Goal: Communication & Community: Ask a question

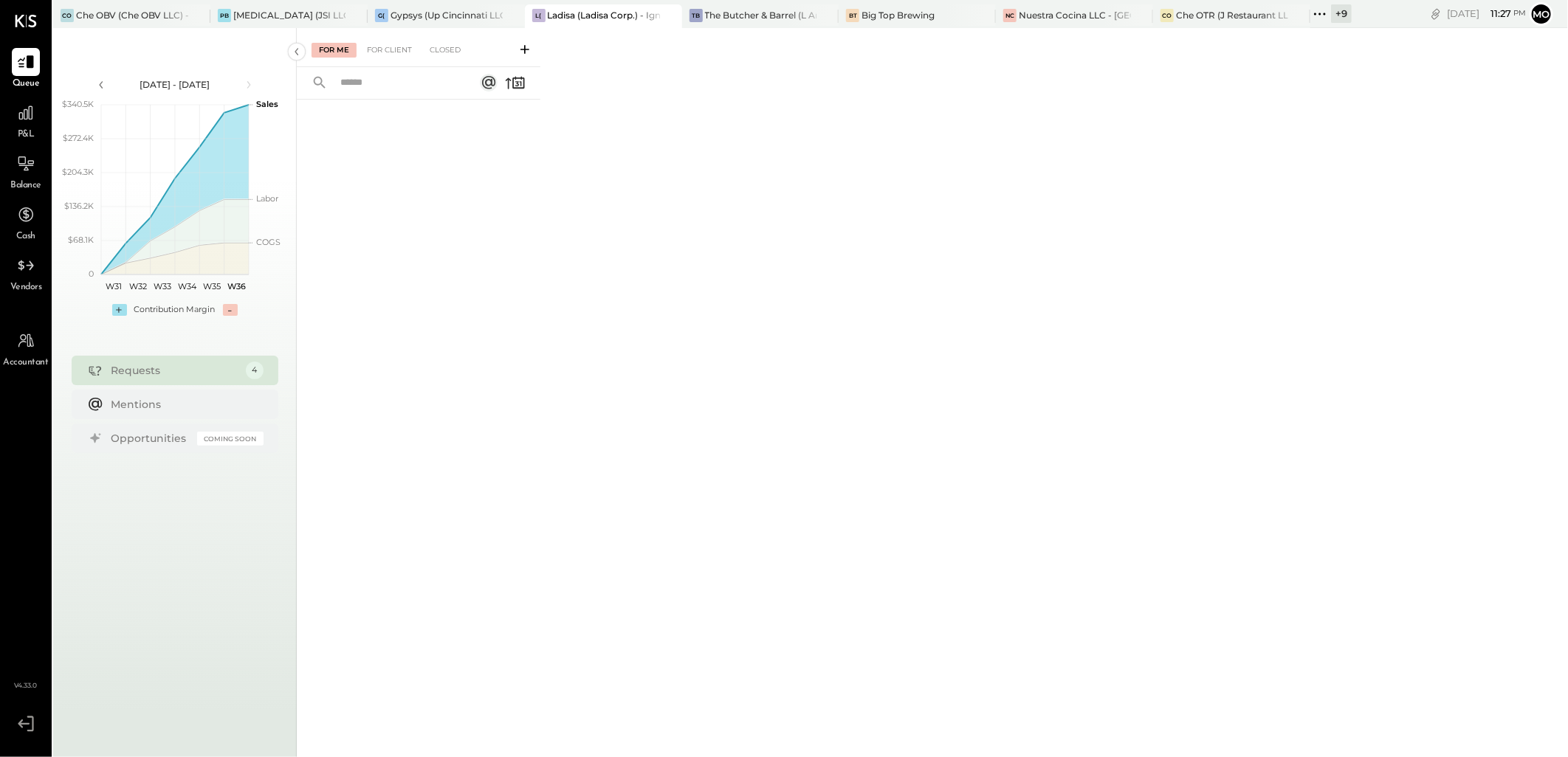
click at [1318, 15] on icon at bounding box center [1320, 14] width 19 height 19
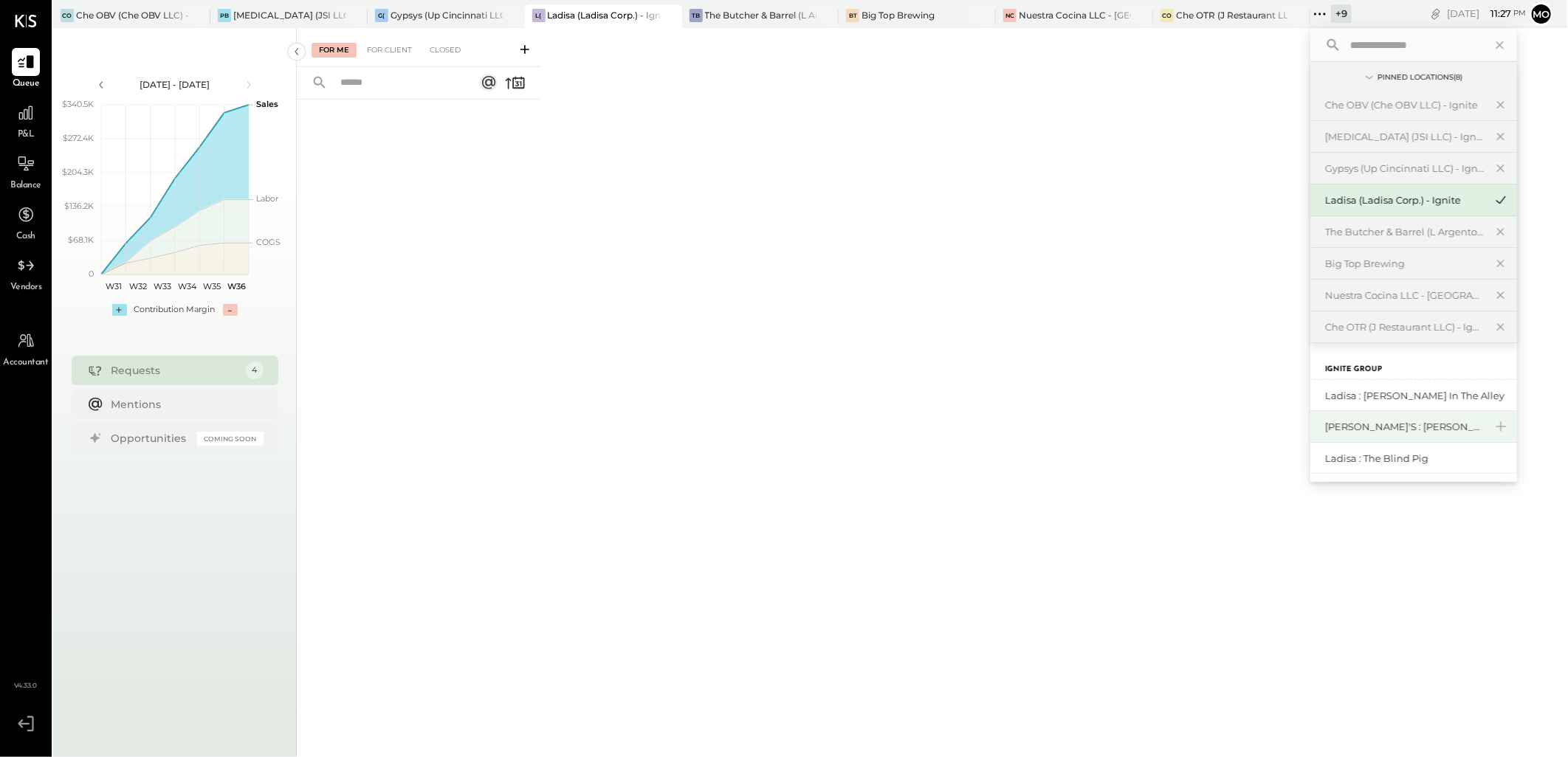
click at [1395, 432] on div "[PERSON_NAME]'s : [PERSON_NAME]'s" at bounding box center [1404, 427] width 160 height 14
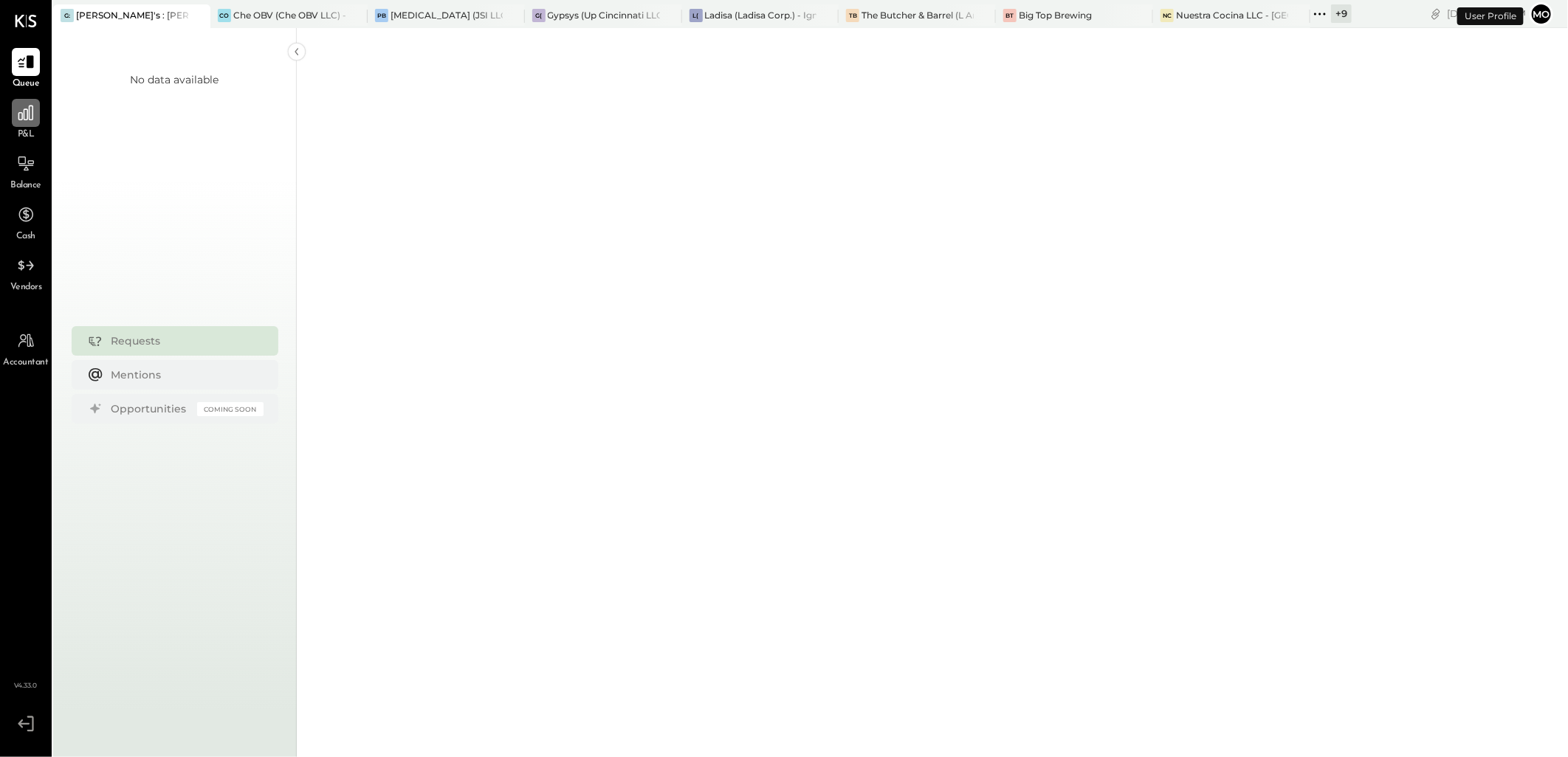
click at [31, 113] on icon at bounding box center [26, 113] width 19 height 19
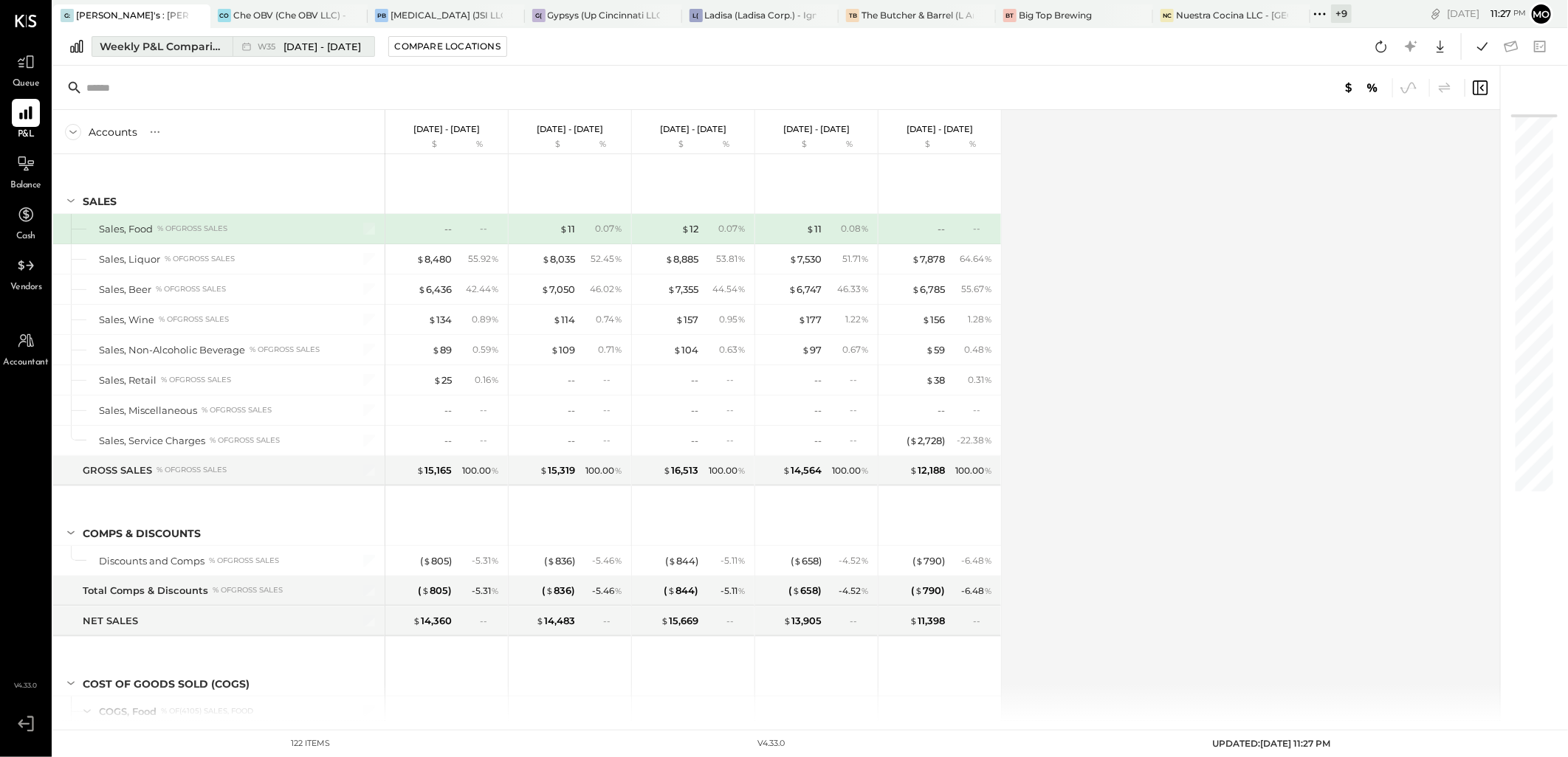
click at [338, 52] on span "[DATE] - [DATE]" at bounding box center [322, 46] width 78 height 14
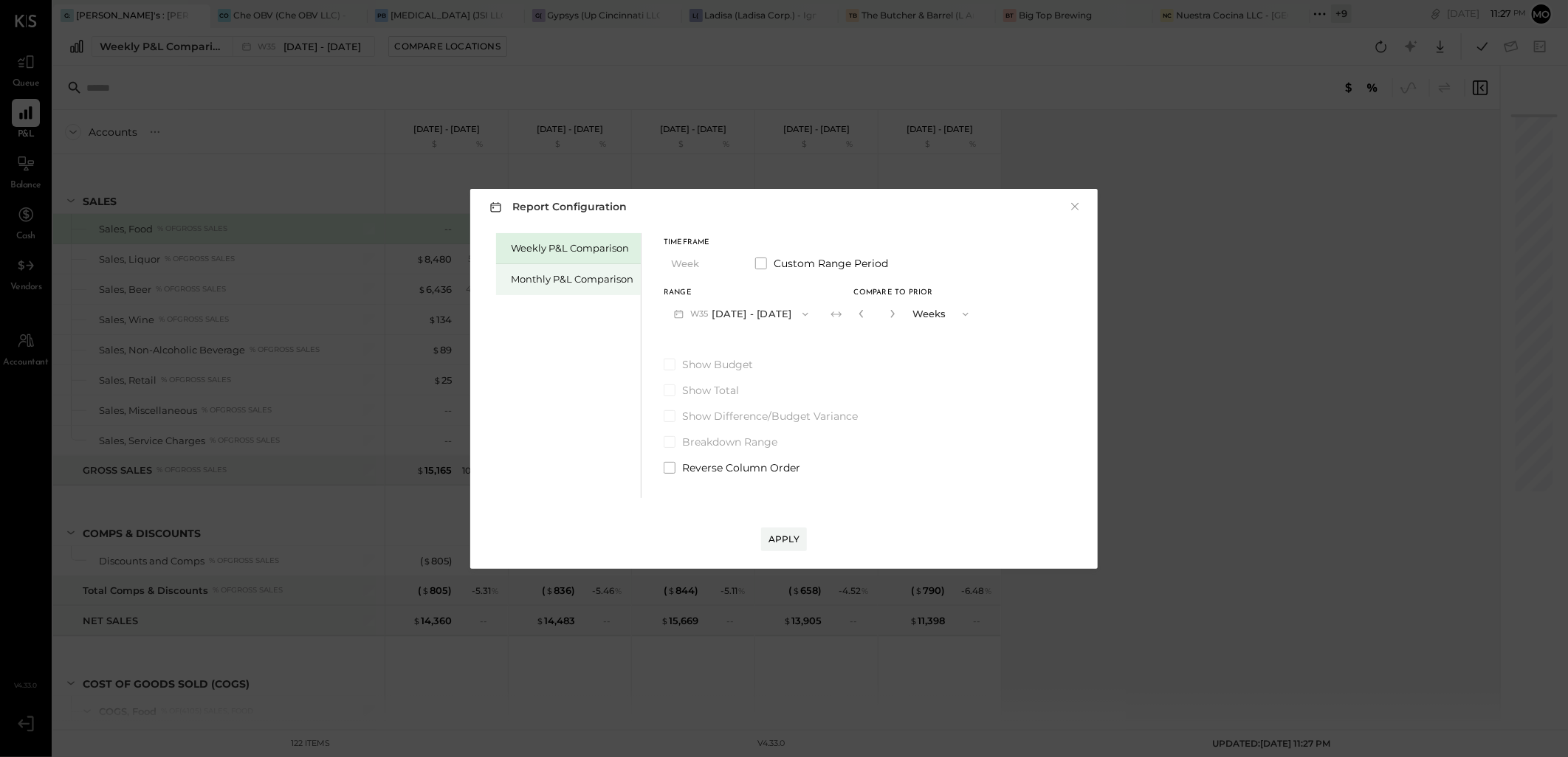
click at [554, 284] on div "Monthly P&L Comparison" at bounding box center [572, 279] width 122 height 14
click at [544, 254] on div "Weekly P&L Comparison" at bounding box center [572, 248] width 122 height 14
click at [763, 308] on button "W36 [DATE] - [DATE]" at bounding box center [741, 314] width 156 height 28
click at [924, 400] on div "Weekly P&L Comparison Monthly P&L Comparison Timeframe Week Custom Range Period…" at bounding box center [784, 364] width 598 height 269
click at [790, 534] on div "Apply" at bounding box center [784, 538] width 31 height 12
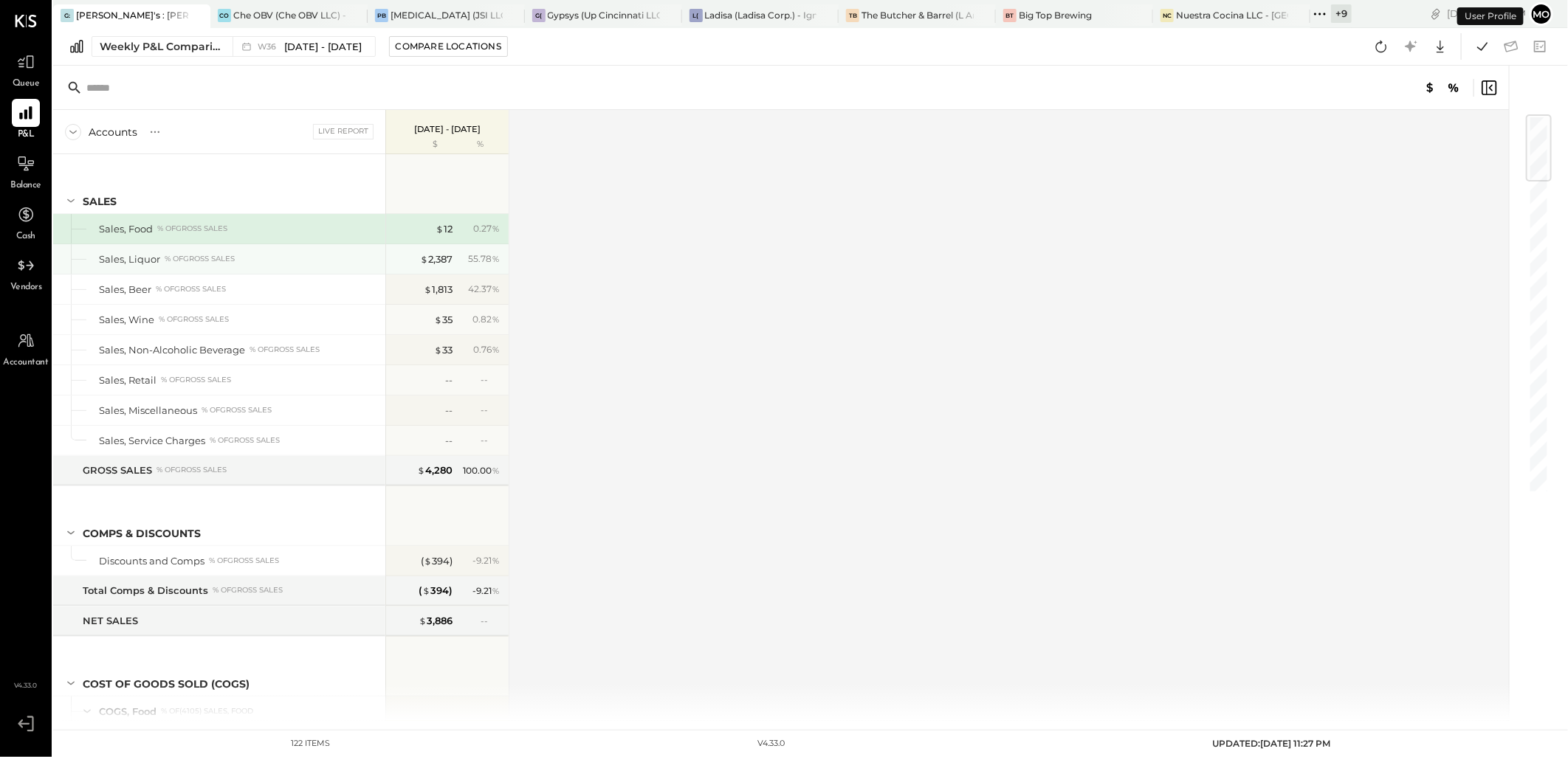
click at [438, 266] on div "$ 2,387 55.78 %" at bounding box center [449, 259] width 111 height 29
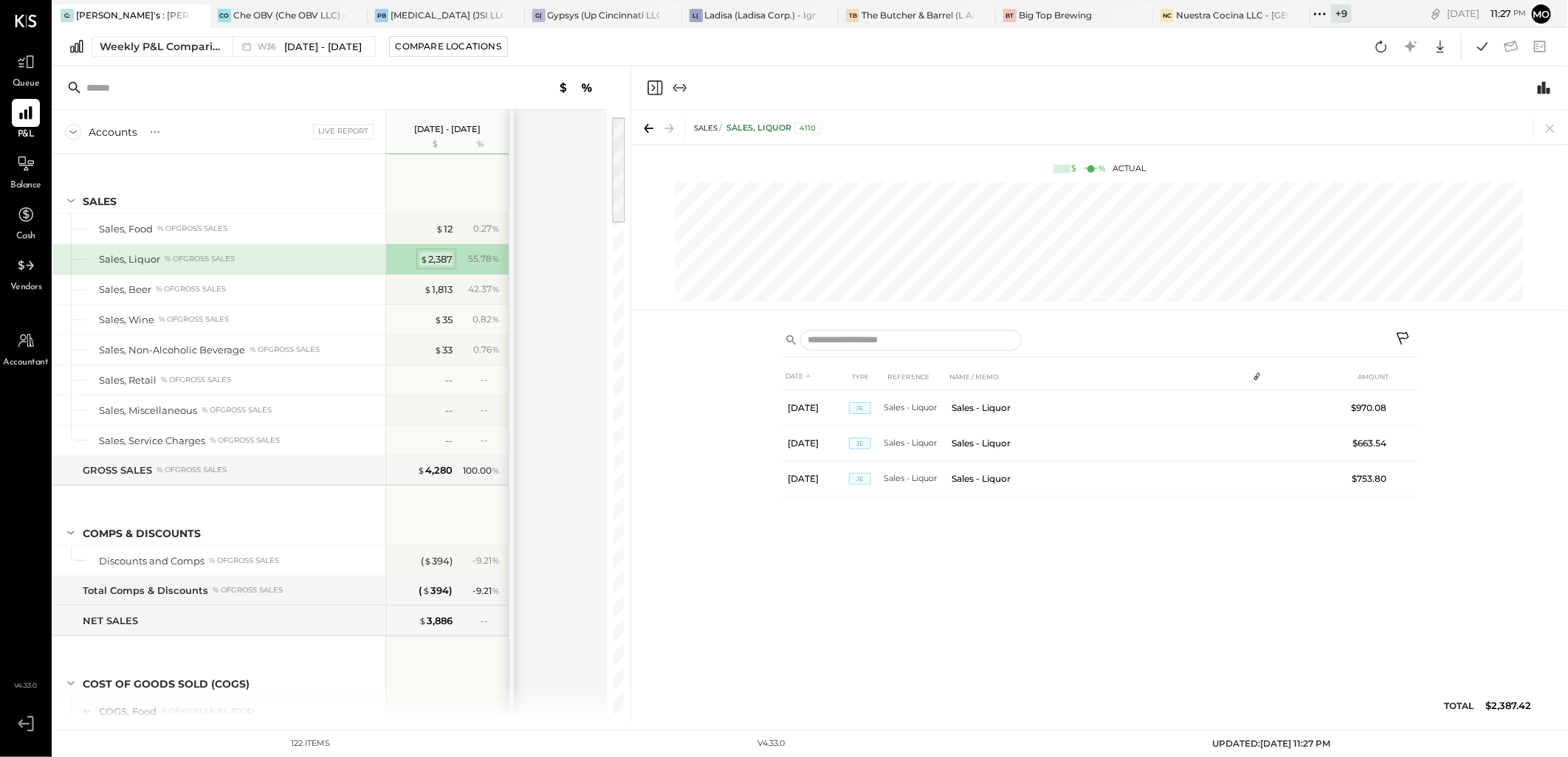
click at [436, 256] on div "$ 2,387" at bounding box center [437, 259] width 32 height 14
click at [705, 11] on div "Ladisa (Ladisa Corp.) - Ignite" at bounding box center [761, 15] width 113 height 12
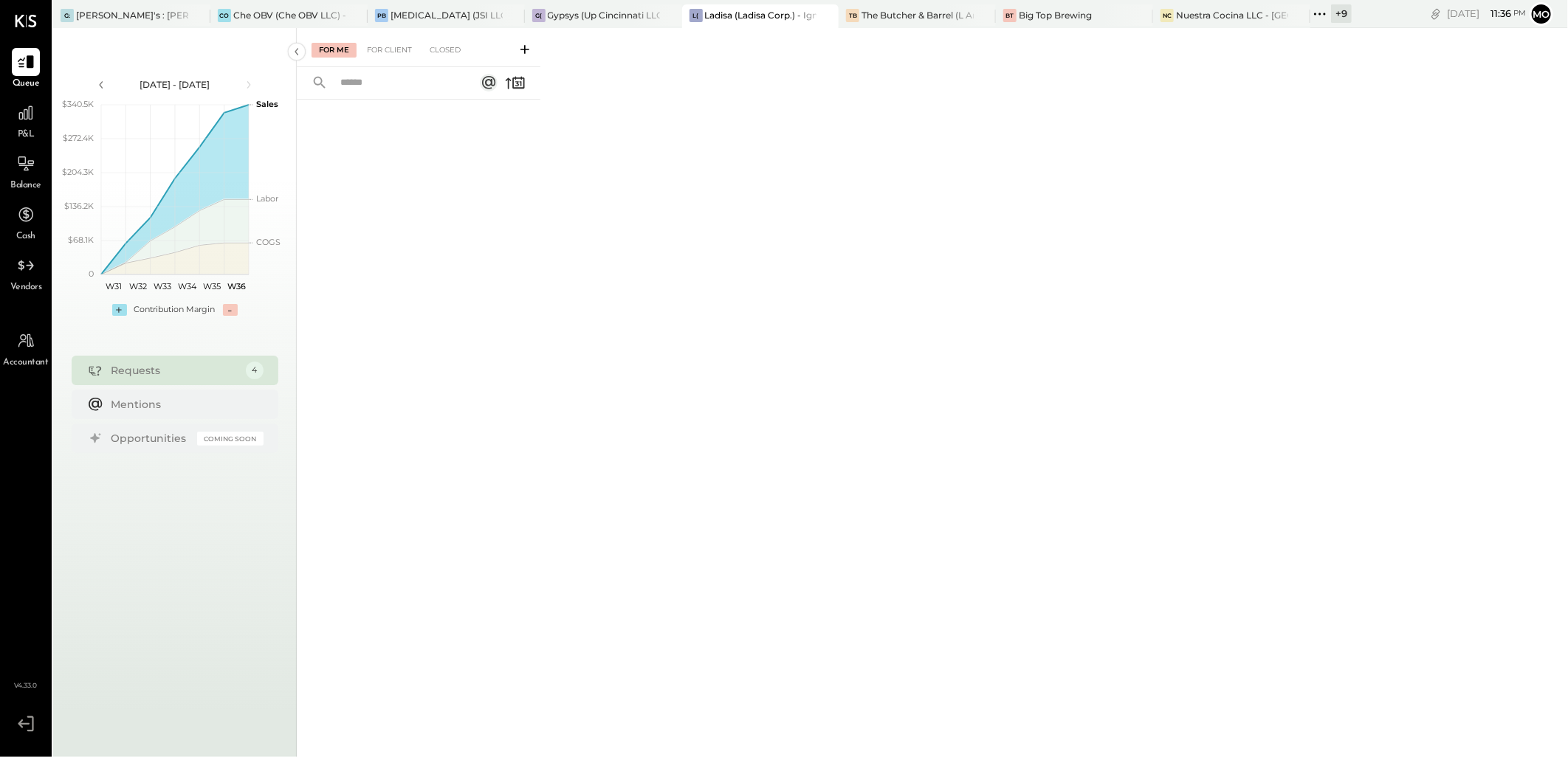
click at [522, 47] on icon at bounding box center [525, 49] width 15 height 15
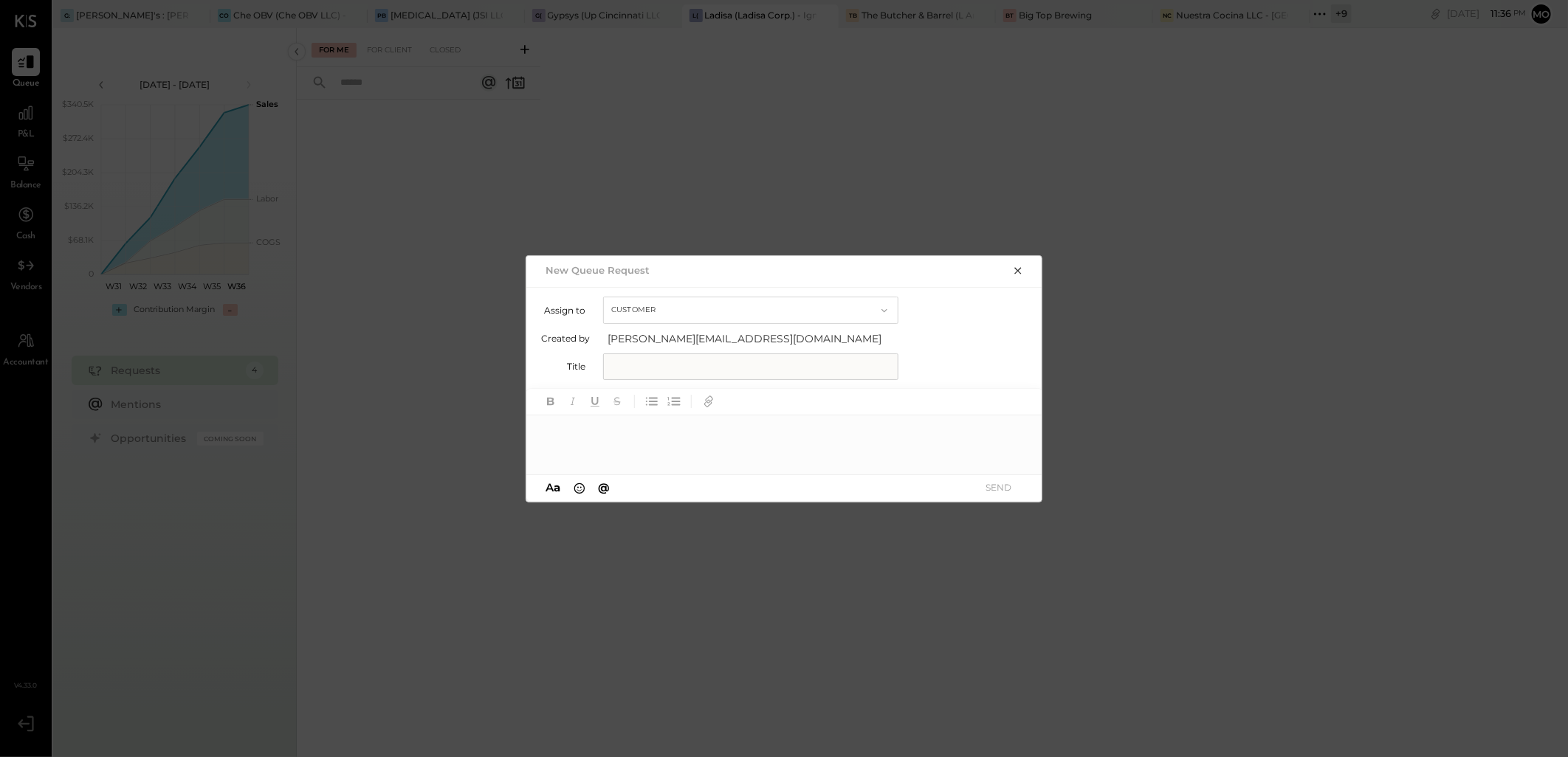
click at [646, 363] on input "text" at bounding box center [751, 367] width 296 height 27
click at [611, 369] on input "**********" at bounding box center [751, 367] width 296 height 27
drag, startPoint x: 746, startPoint y: 370, endPoint x: 854, endPoint y: 377, distance: 108.2
click at [746, 369] on input "**********" at bounding box center [751, 367] width 296 height 27
click at [748, 360] on input "**********" at bounding box center [711, 367] width 216 height 27
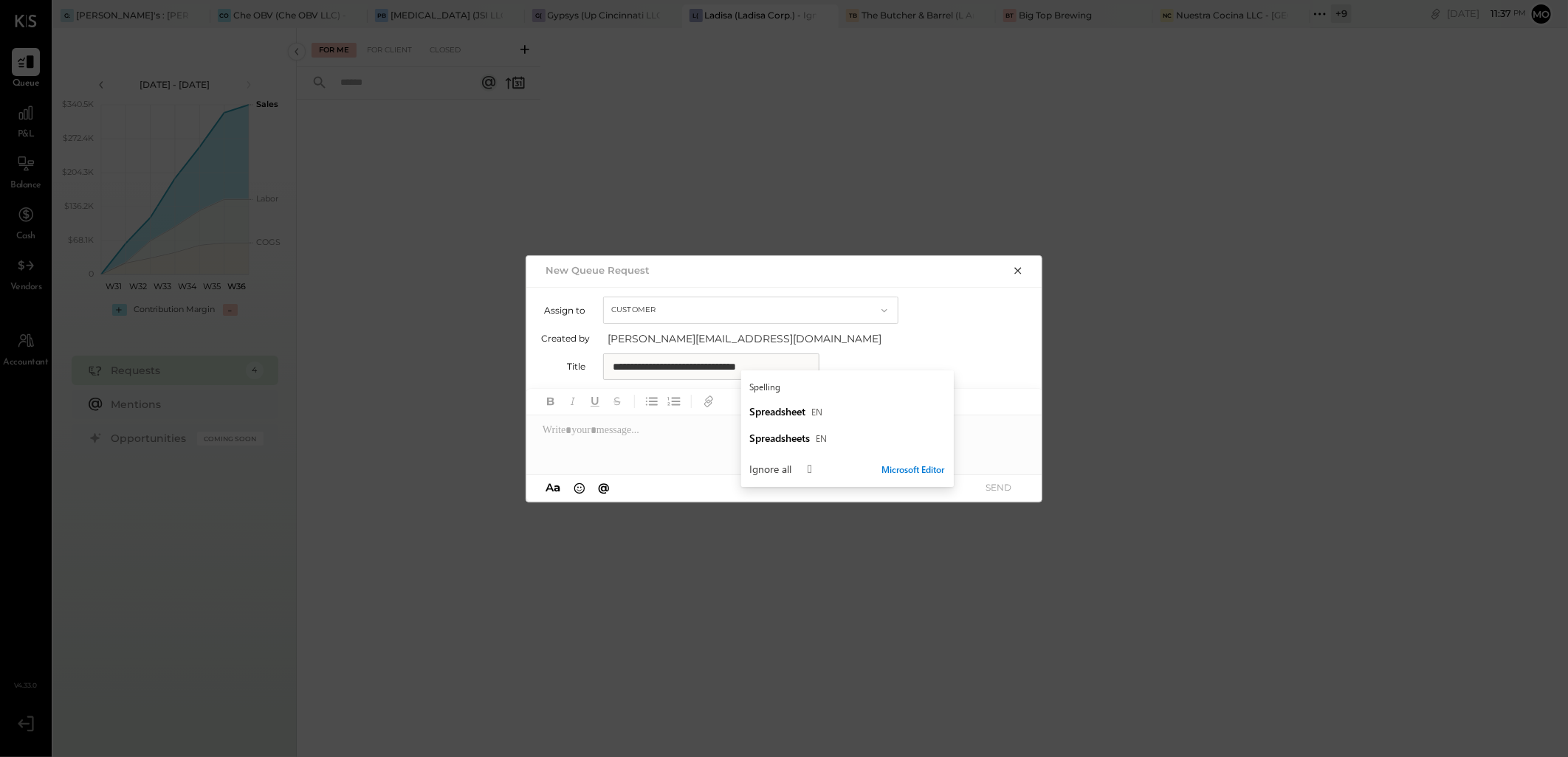
type input "**********"
click at [631, 430] on div at bounding box center [785, 444] width 517 height 59
paste div
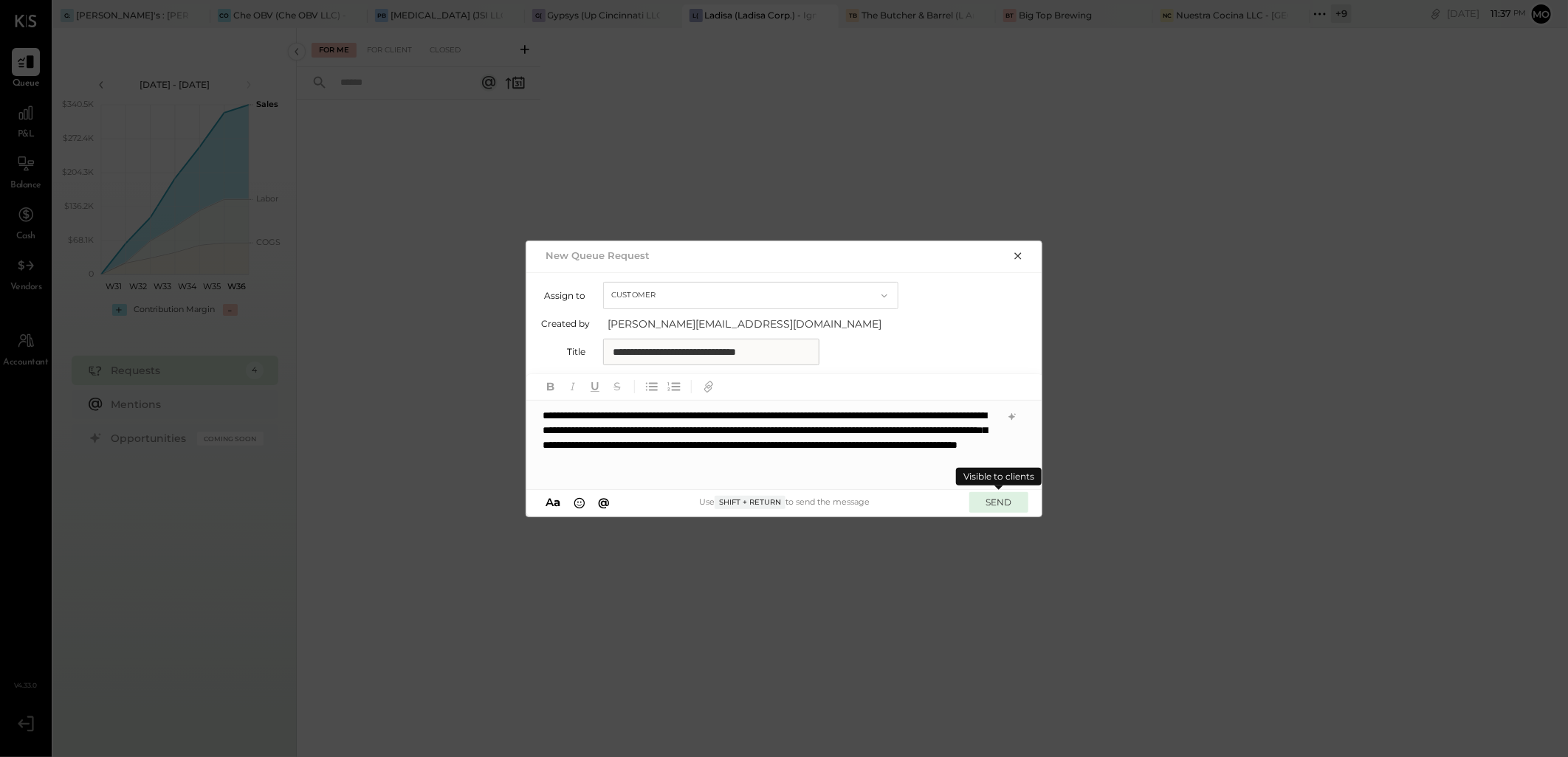
click at [984, 497] on button "SEND" at bounding box center [999, 502] width 59 height 20
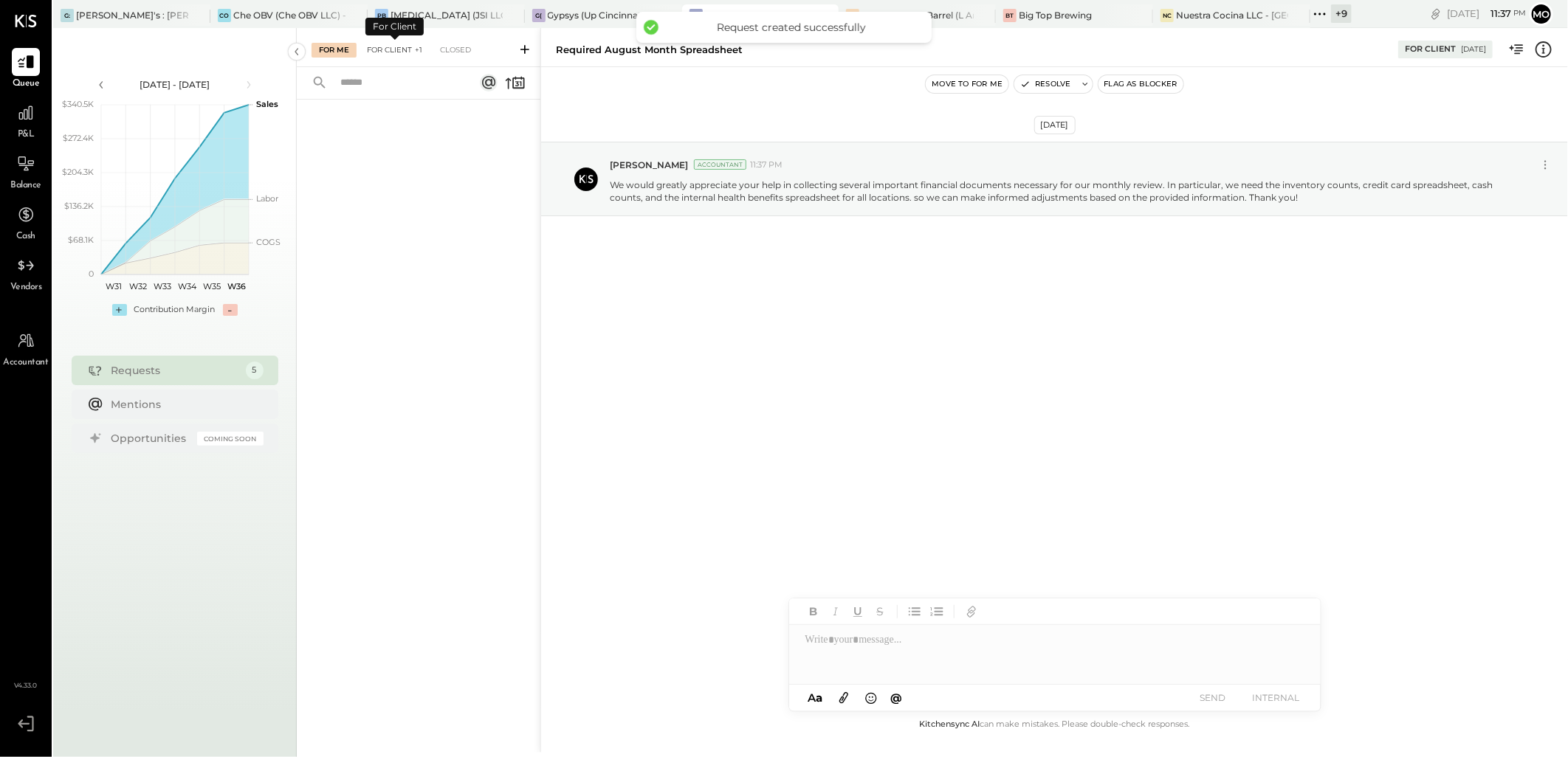
click at [401, 43] on div "For Client +1" at bounding box center [394, 50] width 70 height 15
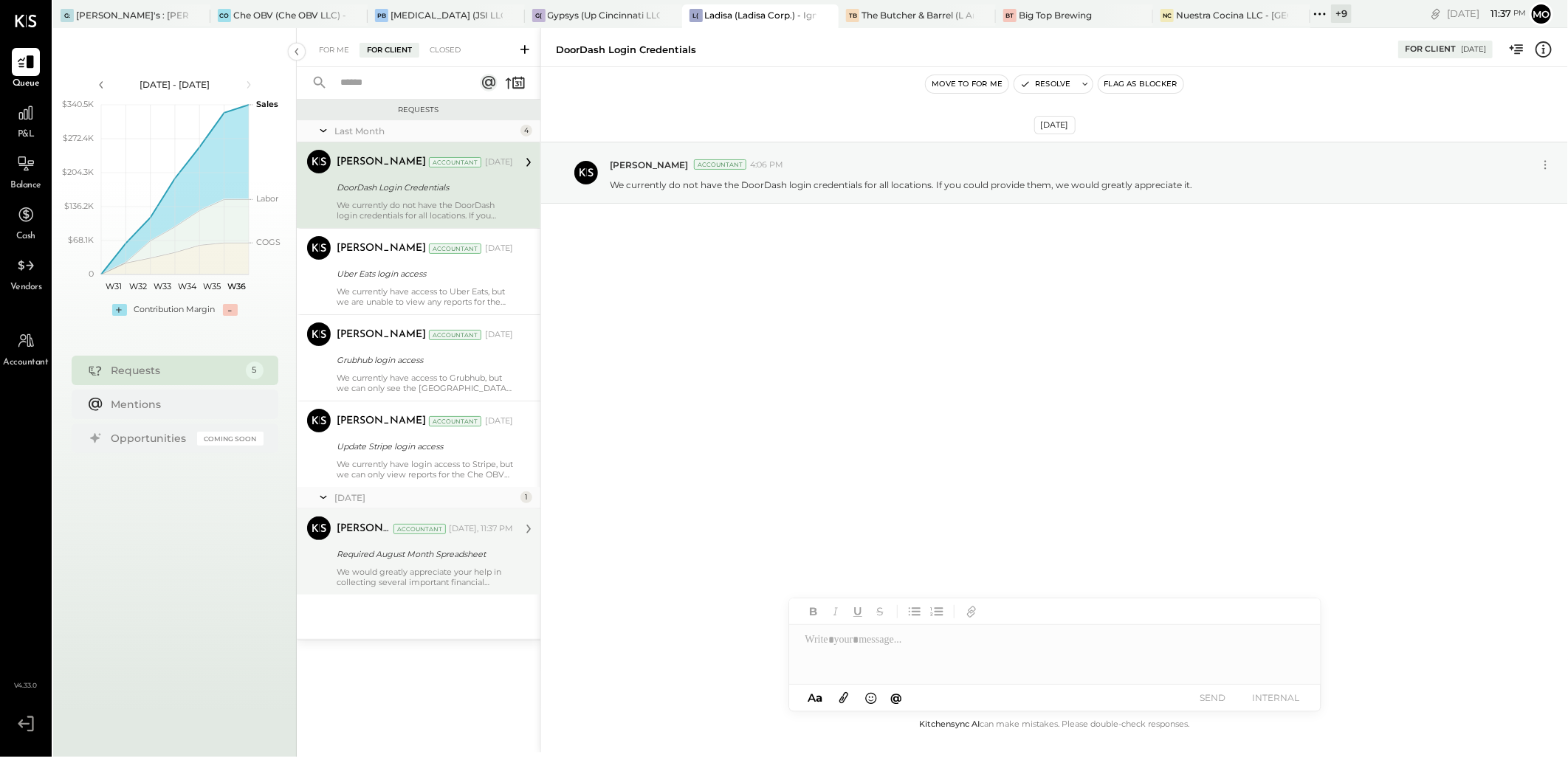
click at [447, 562] on div "Required August Month Spreadsheet" at bounding box center [423, 555] width 172 height 18
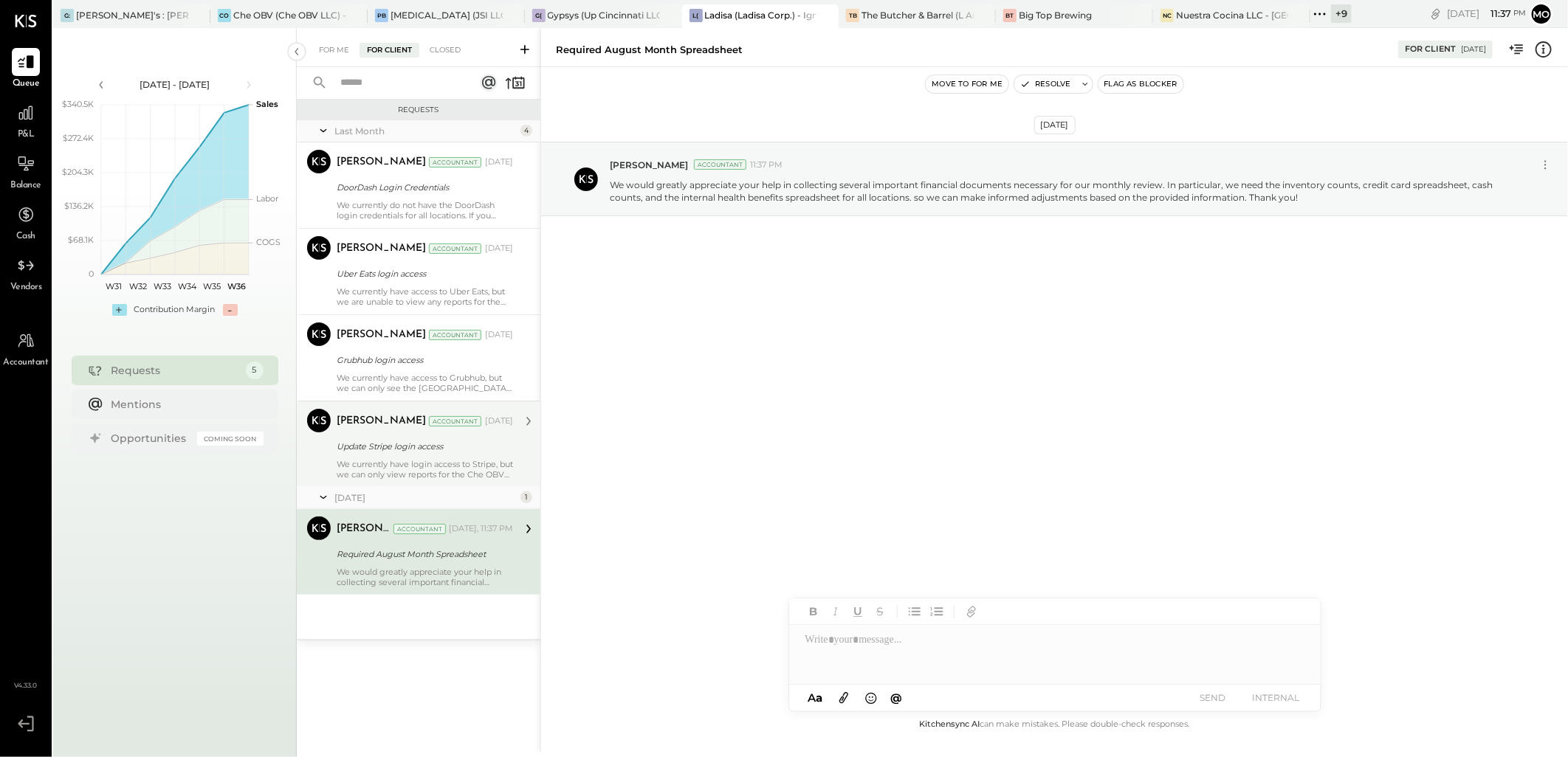
click at [432, 453] on div "Update Stripe login access" at bounding box center [423, 446] width 172 height 15
